Goal: Information Seeking & Learning: Learn about a topic

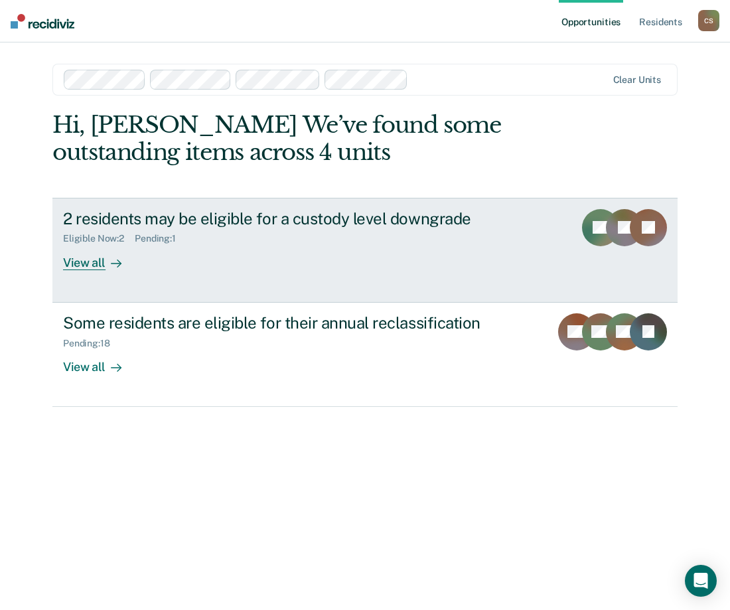
click at [224, 274] on link "2 residents may be eligible for a custody level downgrade Eligible Now : 2 Pend…" at bounding box center [364, 250] width 625 height 105
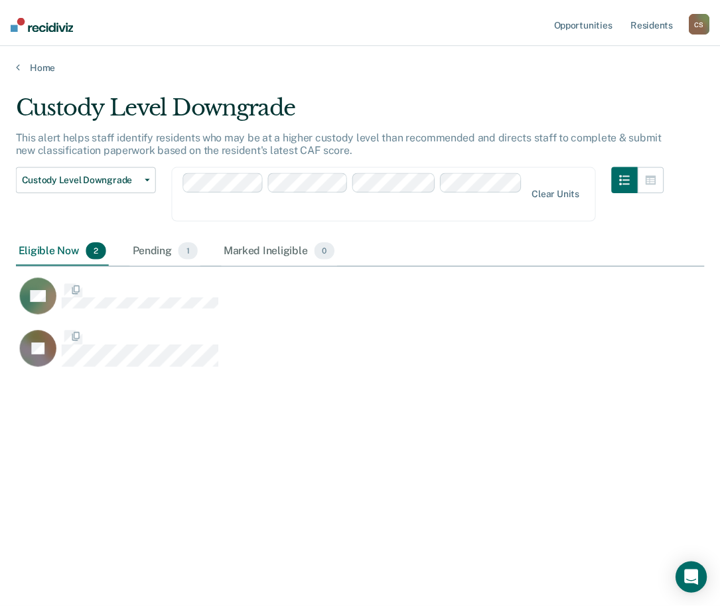
scroll to position [409, 688]
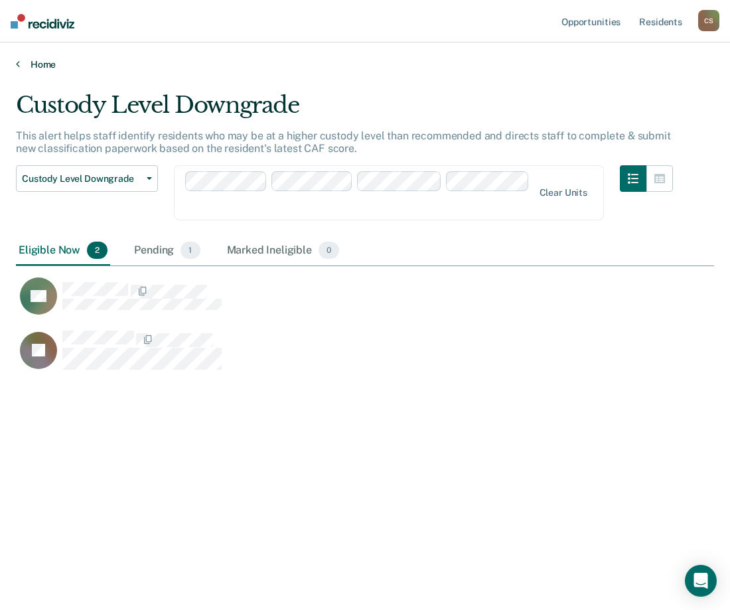
click at [40, 64] on link "Home" at bounding box center [365, 64] width 698 height 12
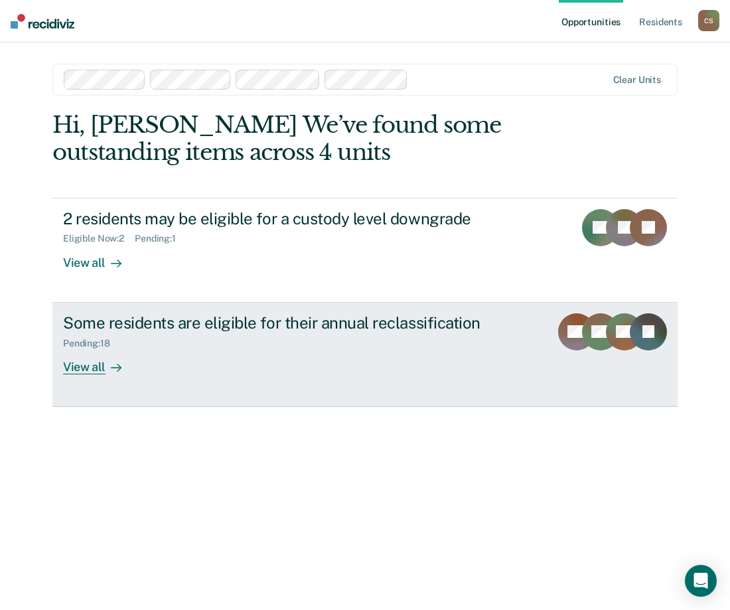
click at [153, 342] on div "Pending : 18" at bounding box center [296, 341] width 466 height 17
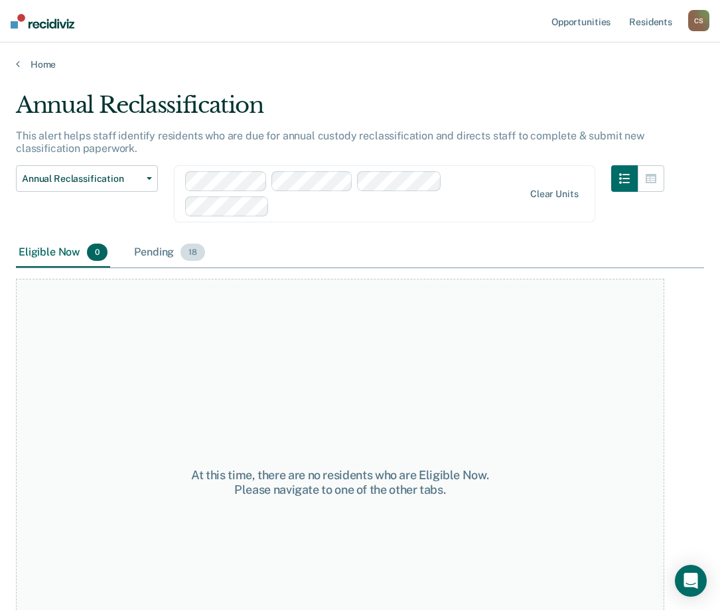
click at [143, 243] on div "Pending 18" at bounding box center [169, 252] width 76 height 29
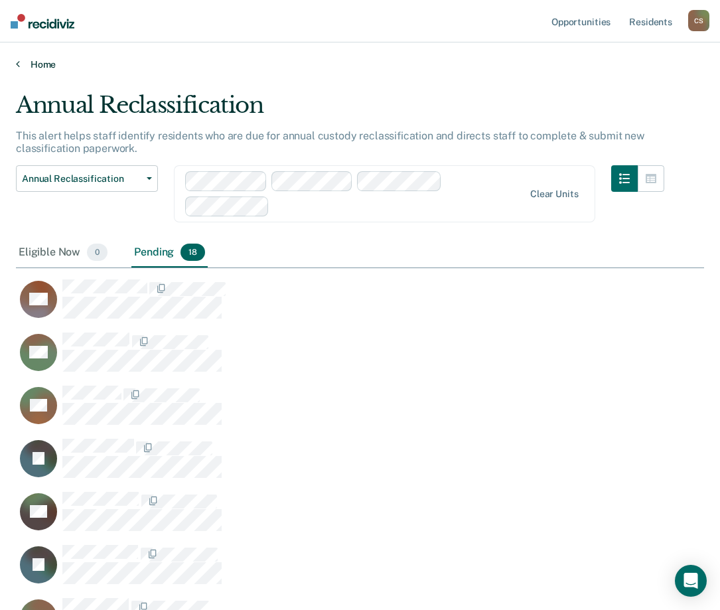
click at [33, 68] on link "Home" at bounding box center [360, 64] width 688 height 12
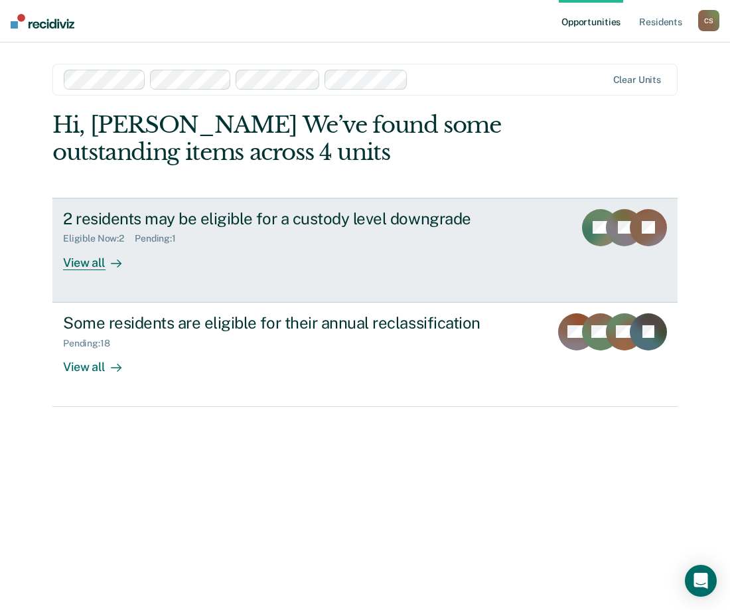
click at [122, 269] on div "View all" at bounding box center [100, 257] width 74 height 26
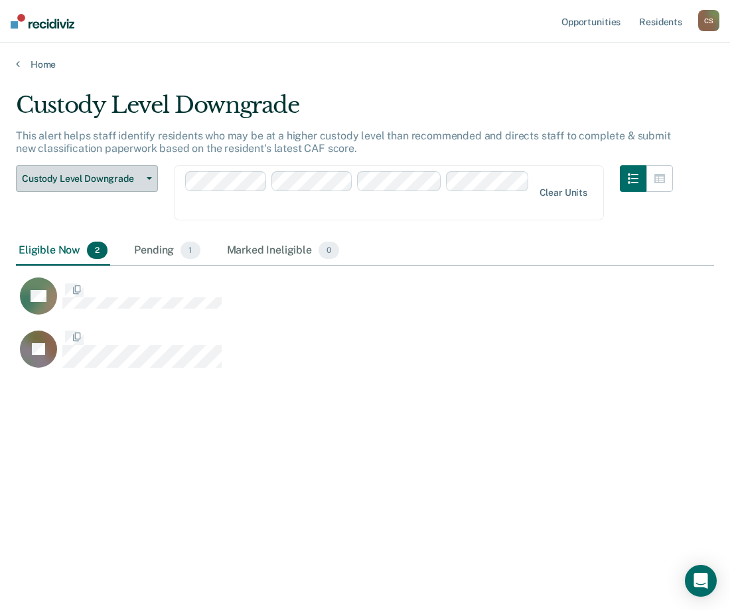
scroll to position [409, 688]
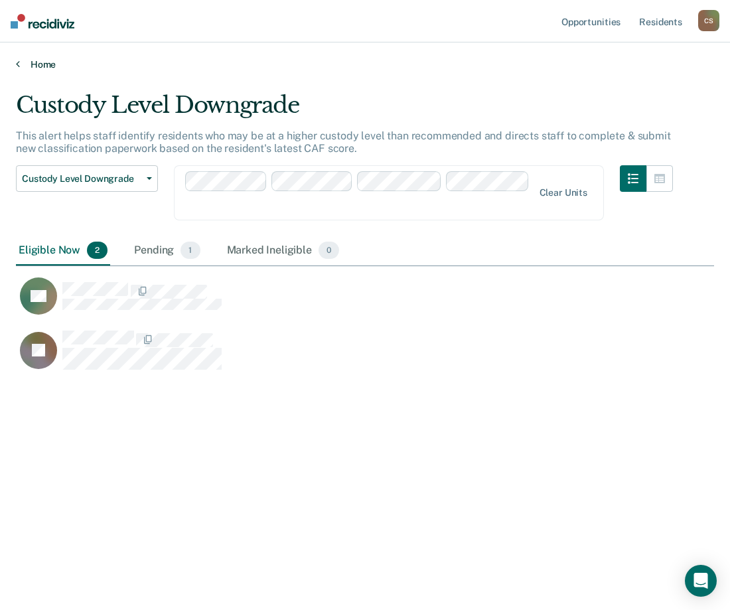
click at [32, 64] on link "Home" at bounding box center [365, 64] width 698 height 12
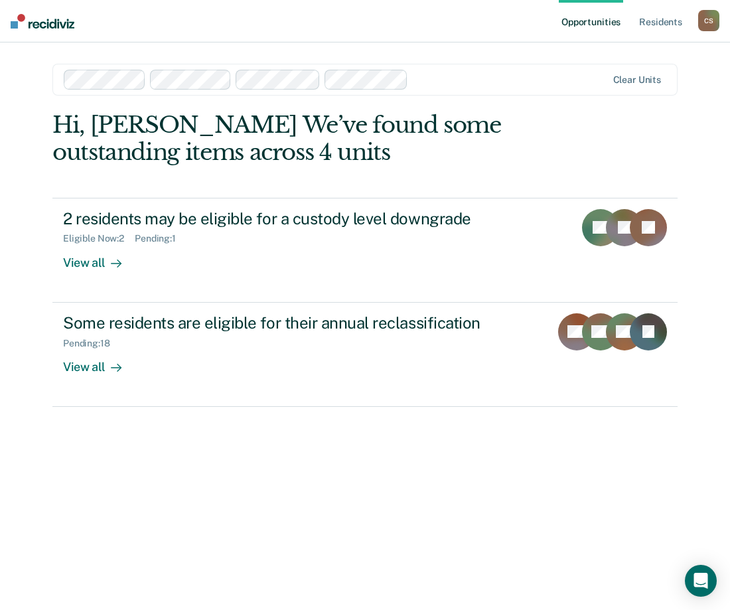
click at [465, 484] on div "Hi, [PERSON_NAME] We’ve found some outstanding items across 4 units 2 residents…" at bounding box center [364, 341] width 625 height 461
click at [377, 524] on div "Hi, [PERSON_NAME] We’ve found some outstanding items across 4 units 2 residents…" at bounding box center [364, 341] width 625 height 461
